Goal: Browse casually

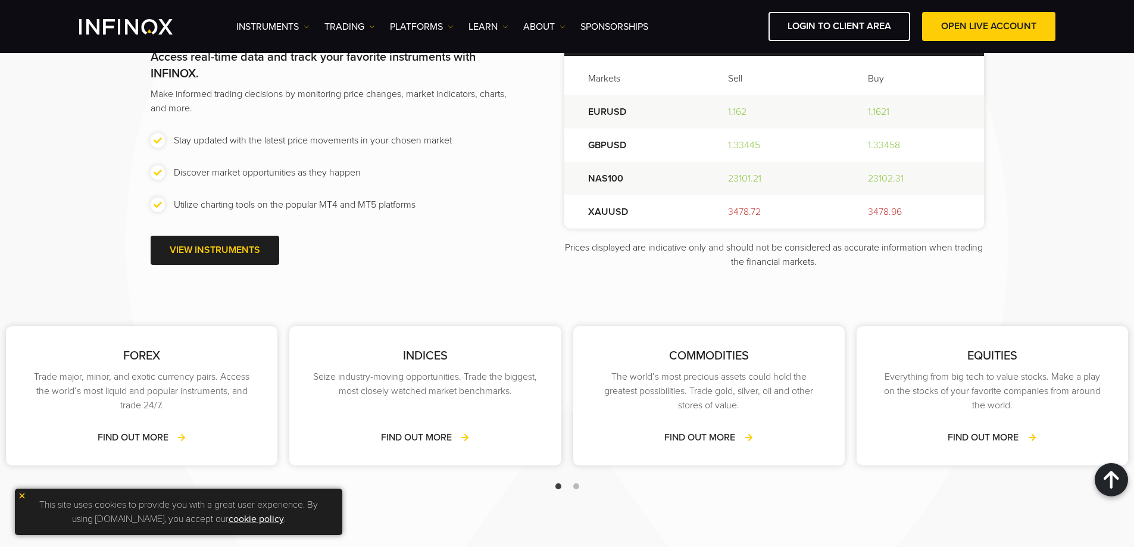
scroll to position [1488, 0]
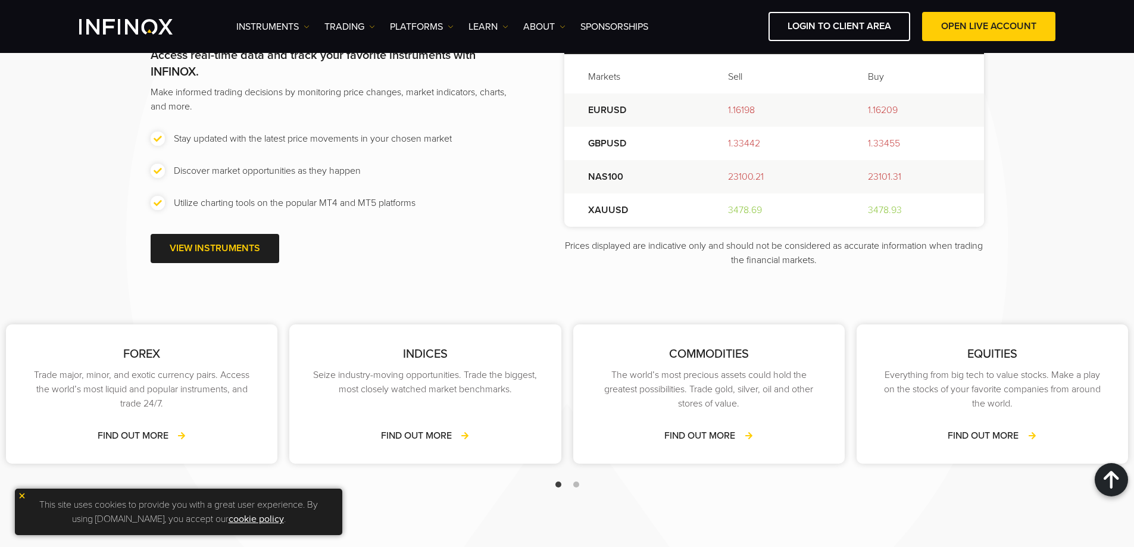
click at [577, 484] on span "Go to slide 2" at bounding box center [576, 485] width 6 height 6
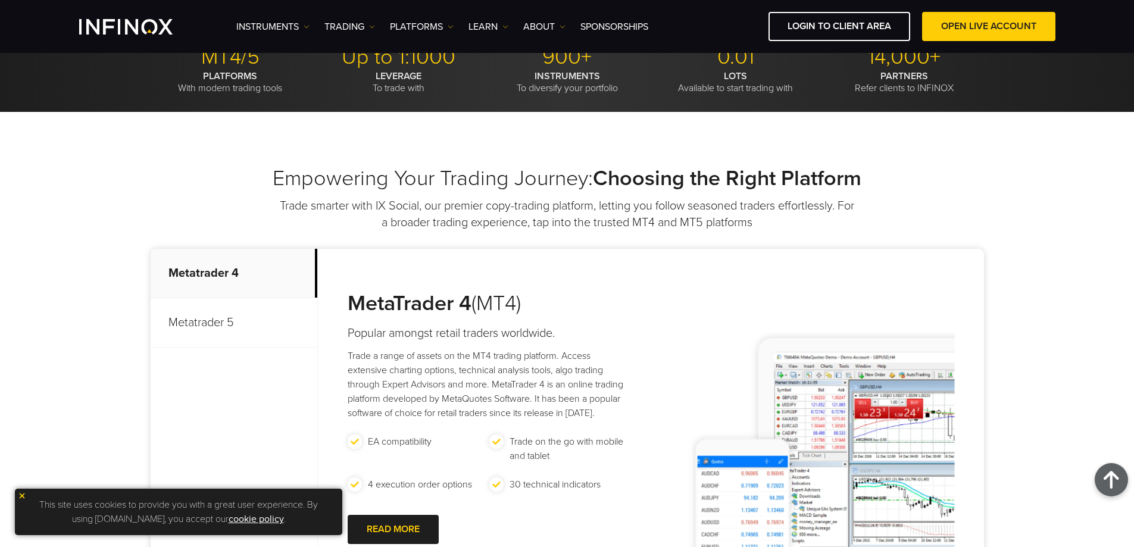
scroll to position [0, 0]
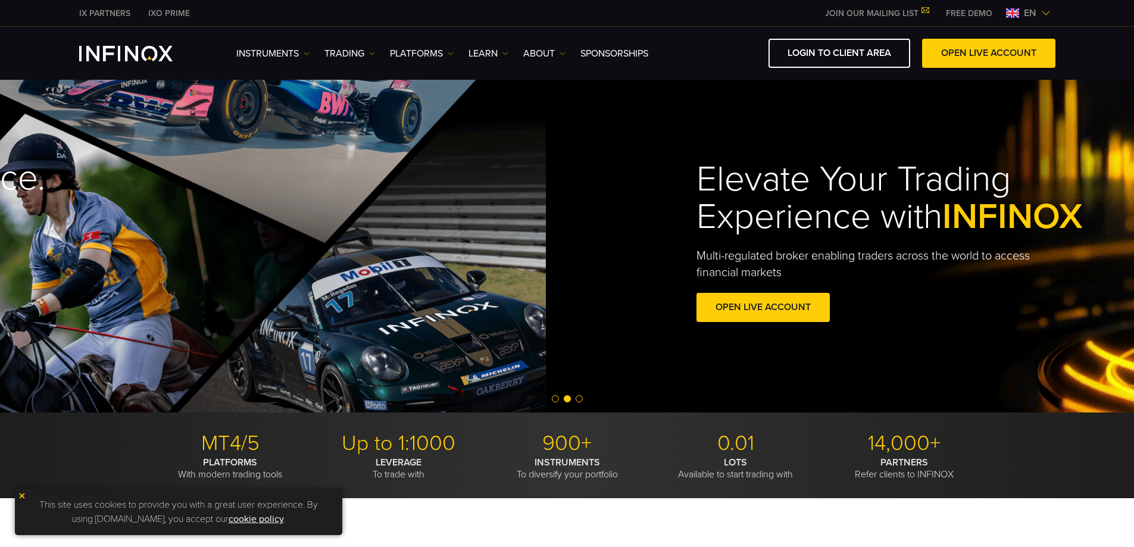
click at [699, 232] on h1 "Elevate Your Trading Experience with INFINOX" at bounding box center [918, 198] width 442 height 75
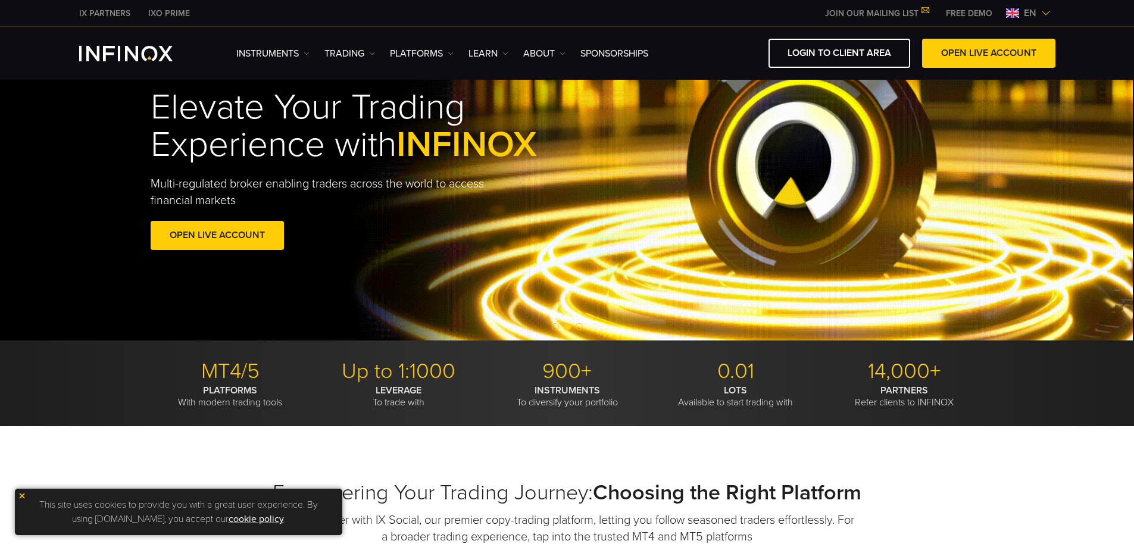
scroll to position [119, 0]
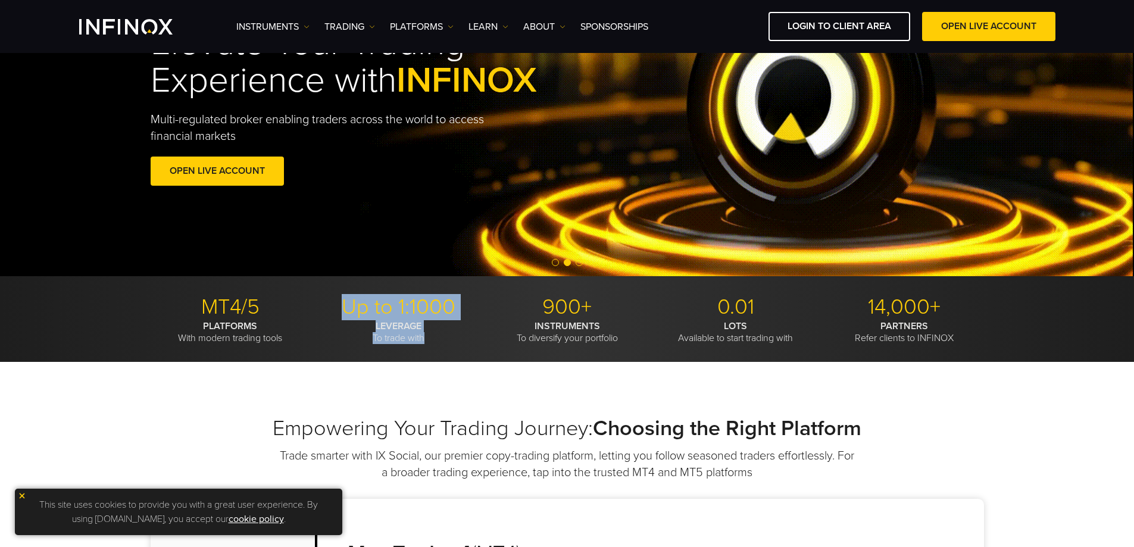
drag, startPoint x: 341, startPoint y: 307, endPoint x: 476, endPoint y: 352, distance: 142.5
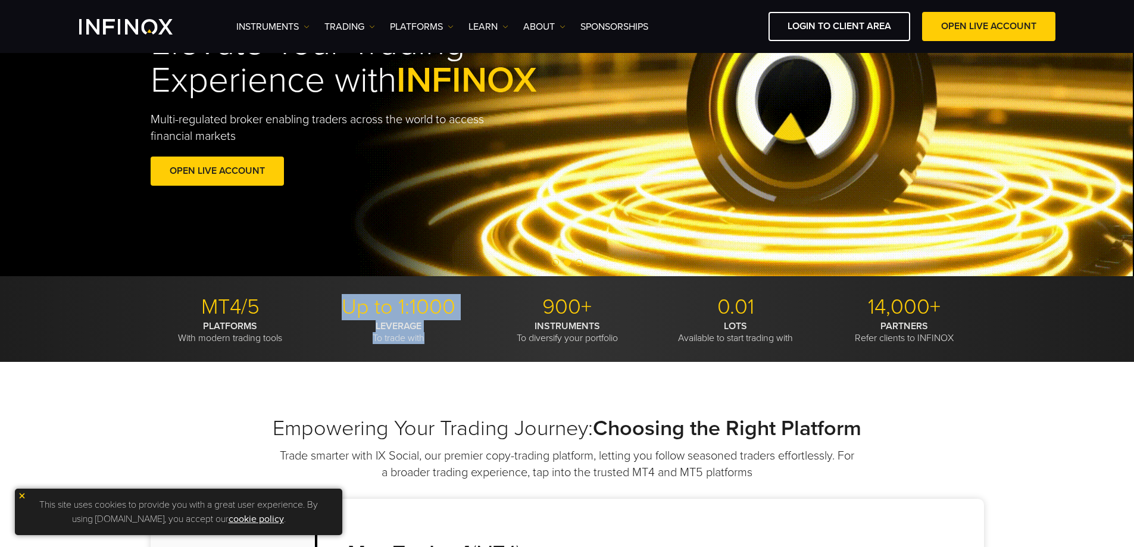
click at [476, 352] on div "MT4/5 PLATFORMS With modern trading tools Up to 1:1000 LEVERAGE To trade with 9…" at bounding box center [567, 319] width 1134 height 86
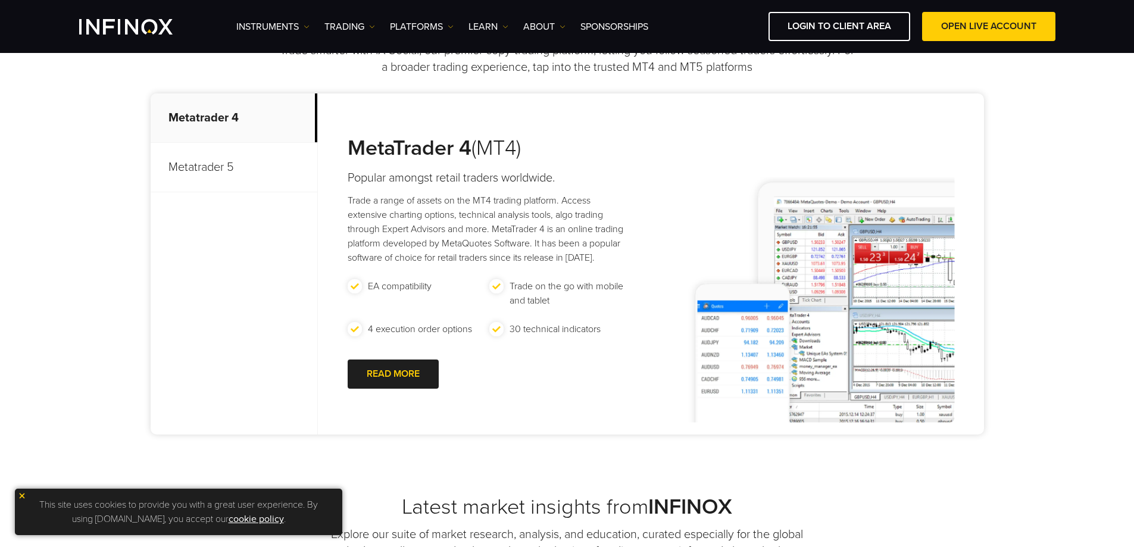
scroll to position [0, 0]
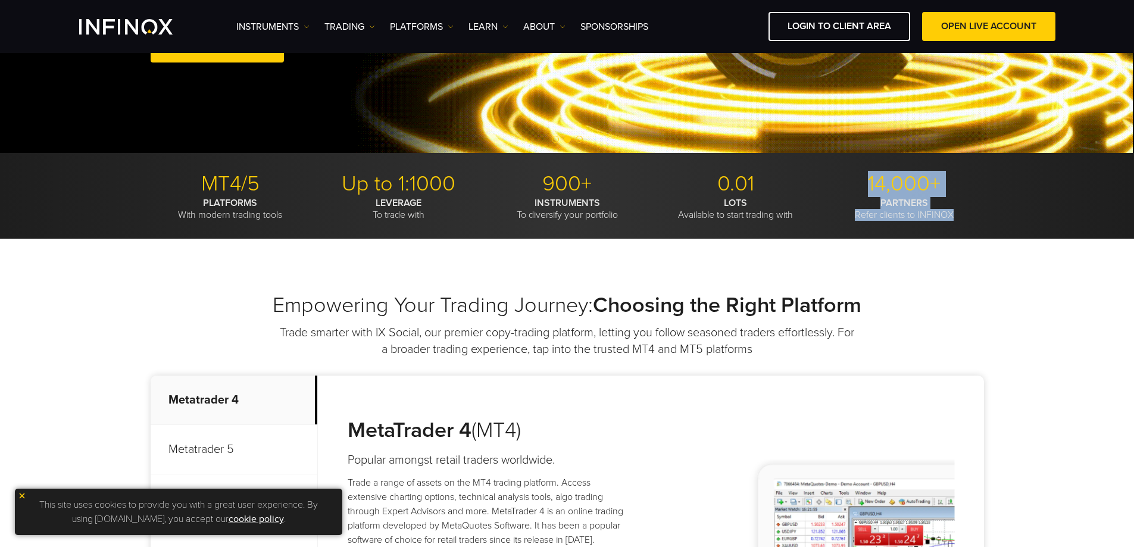
drag, startPoint x: 867, startPoint y: 183, endPoint x: 1032, endPoint y: 214, distance: 168.5
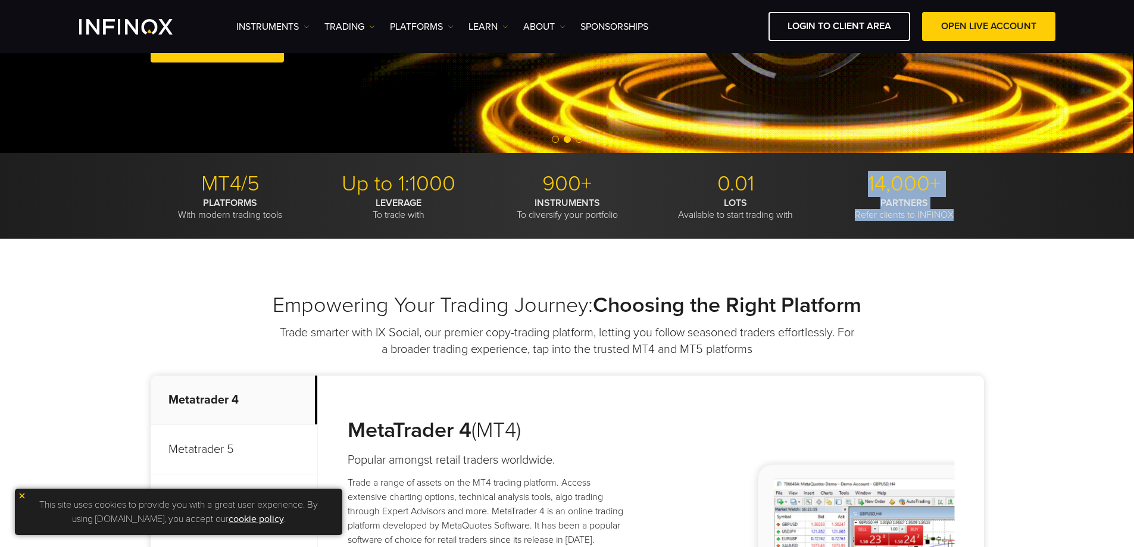
click at [1032, 214] on div "MT4/5 PLATFORMS With modern trading tools Up to 1:1000 LEVERAGE To trade with 9…" at bounding box center [567, 196] width 1134 height 86
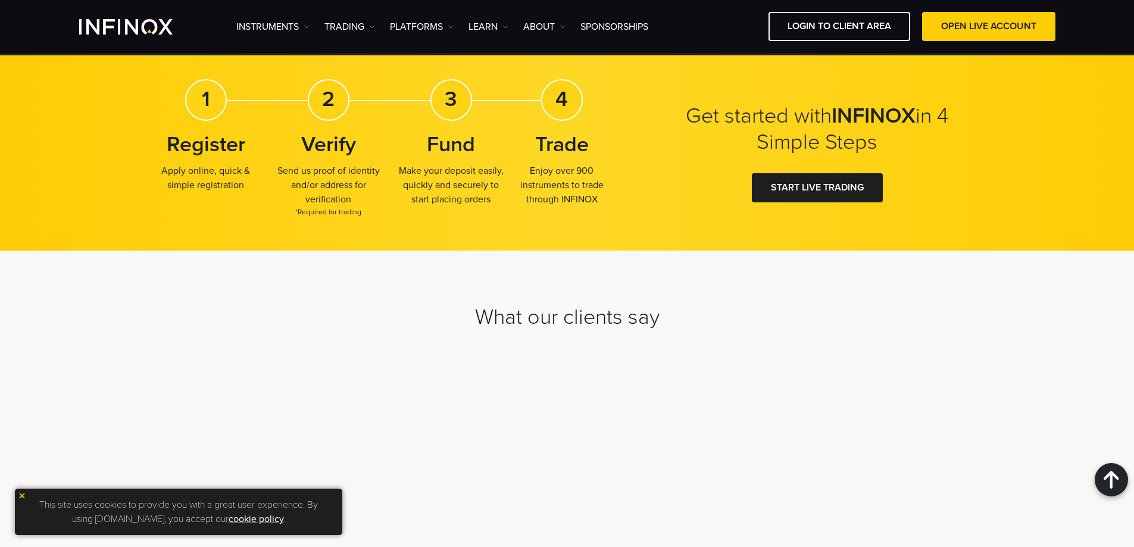
scroll to position [3618, 0]
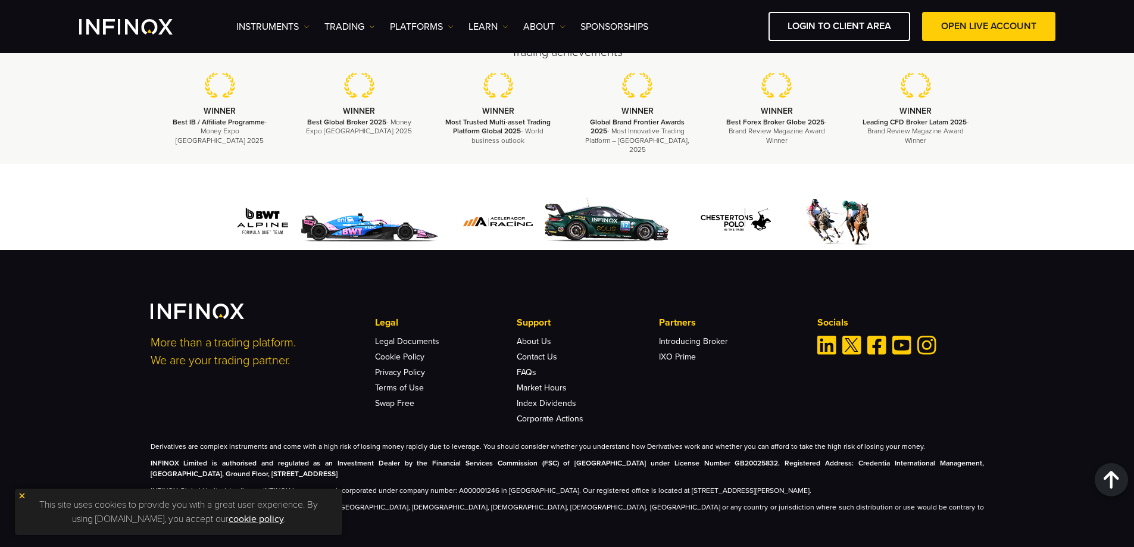
click at [23, 497] on img at bounding box center [22, 496] width 8 height 8
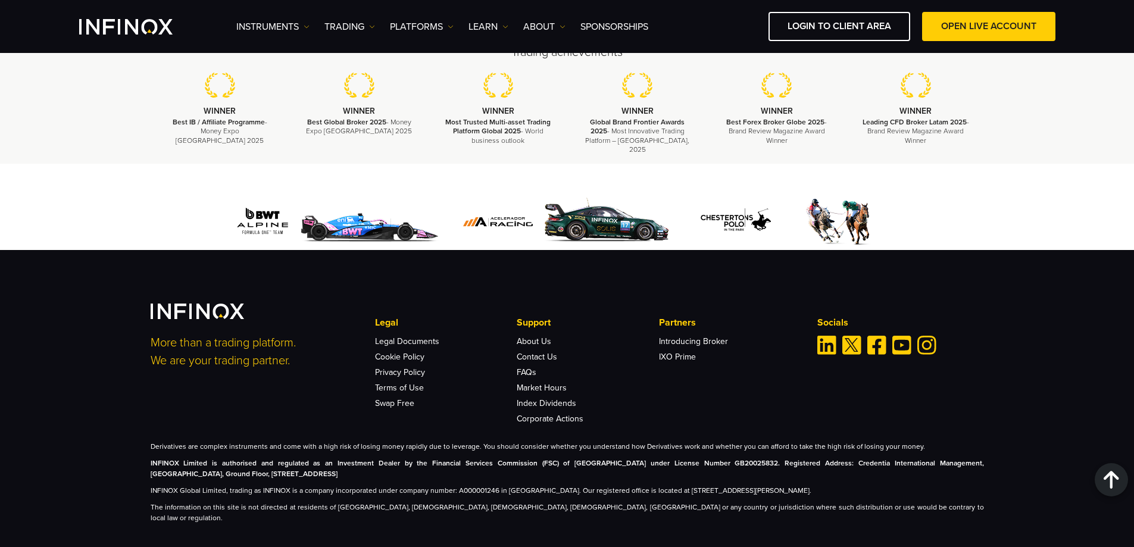
scroll to position [0, 0]
click at [929, 336] on img "Instagram" at bounding box center [926, 345] width 19 height 19
